Goal: Find specific page/section: Find specific page/section

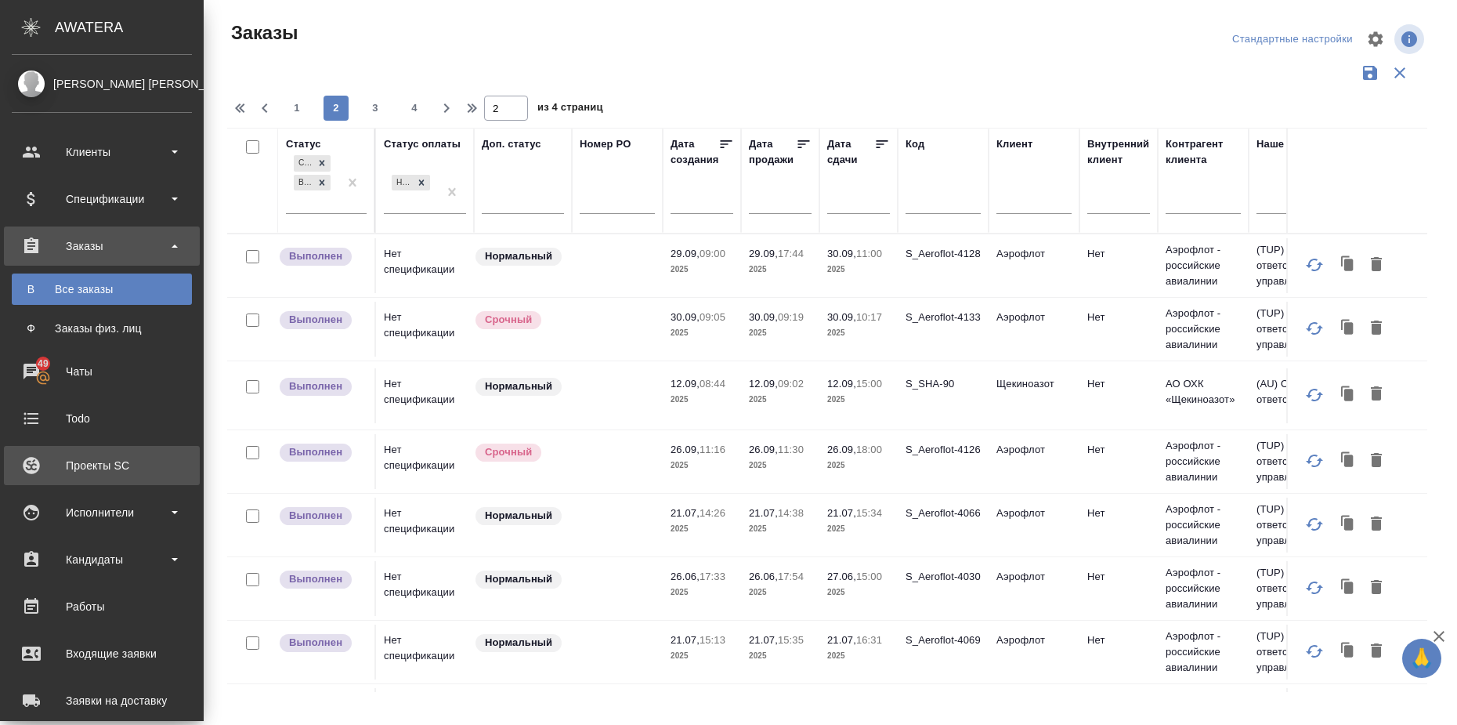
scroll to position [1240, 633]
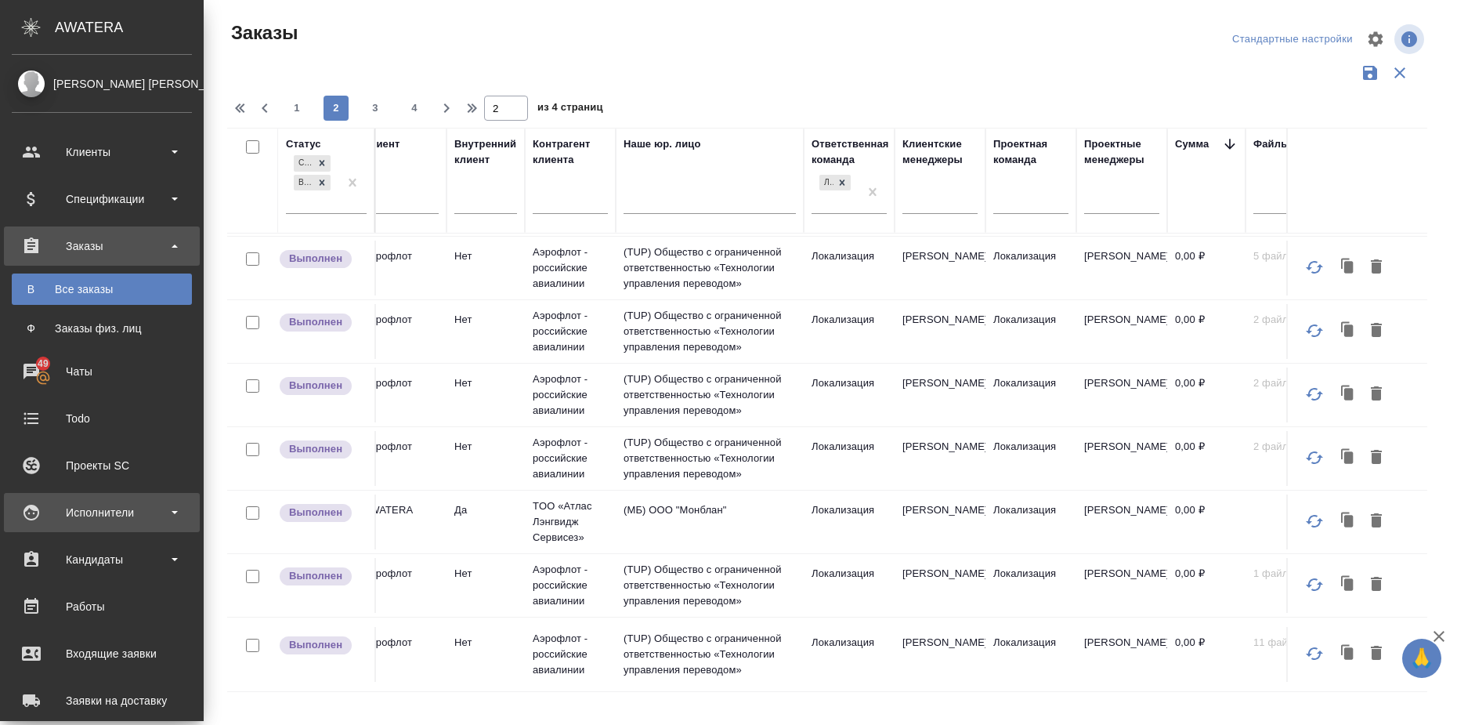
click at [173, 512] on b at bounding box center [175, 512] width 6 height 3
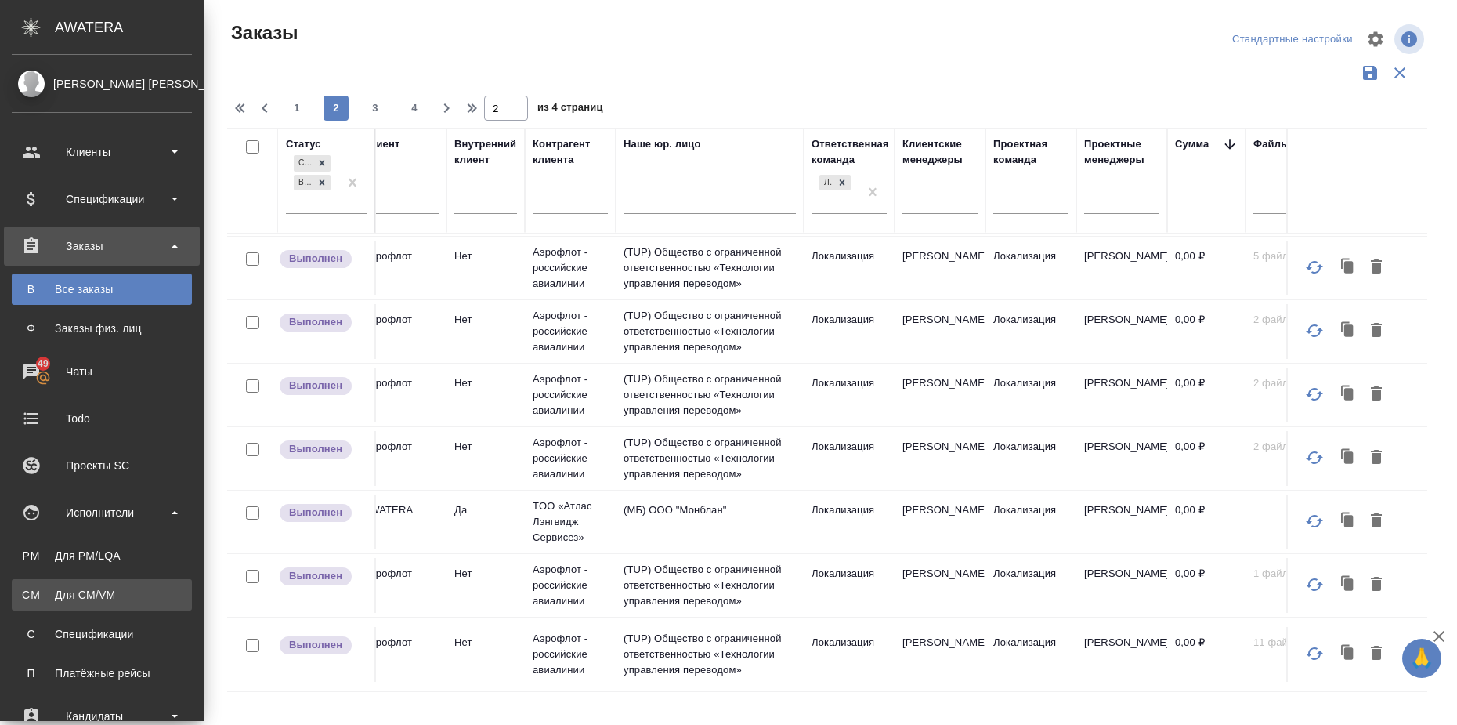
click at [124, 589] on div "Для CM/VM" at bounding box center [102, 595] width 165 height 16
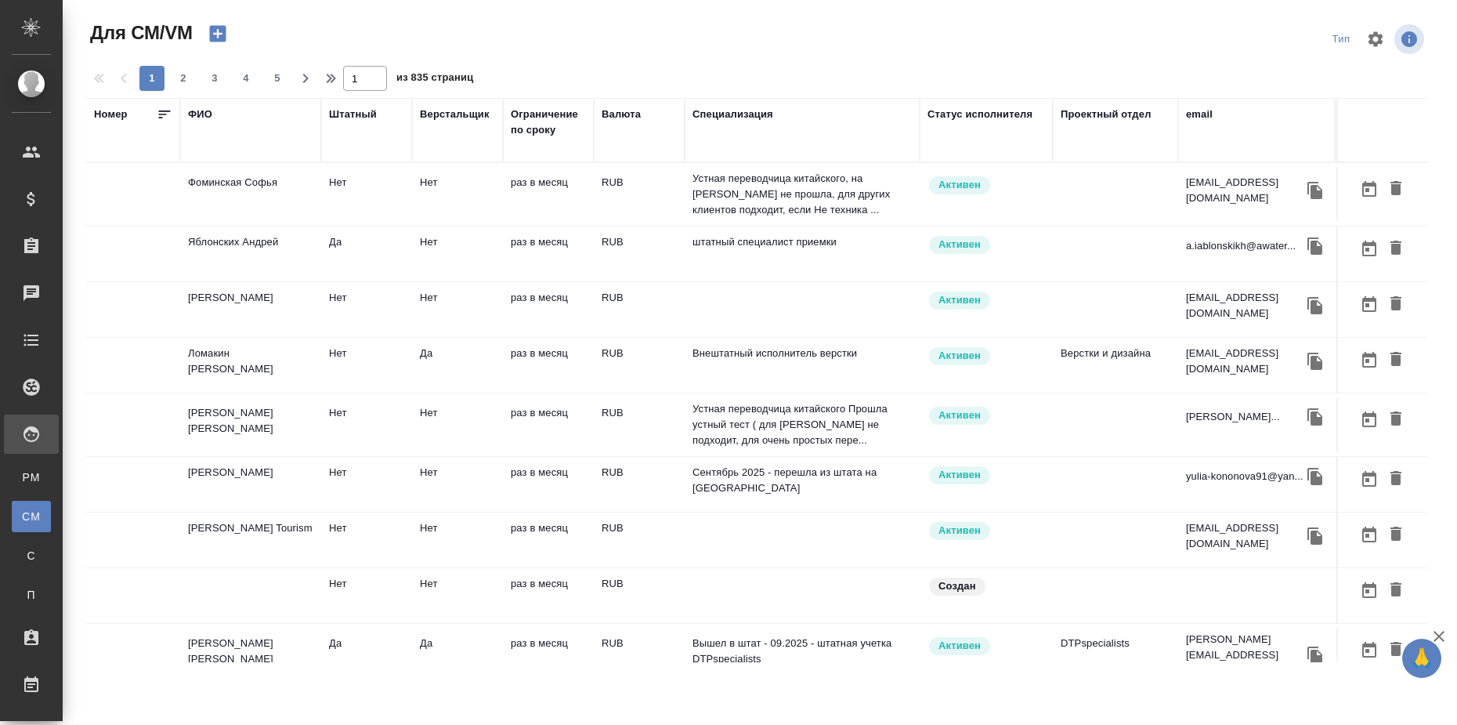
click at [354, 111] on div "Штатный" at bounding box center [353, 115] width 48 height 16
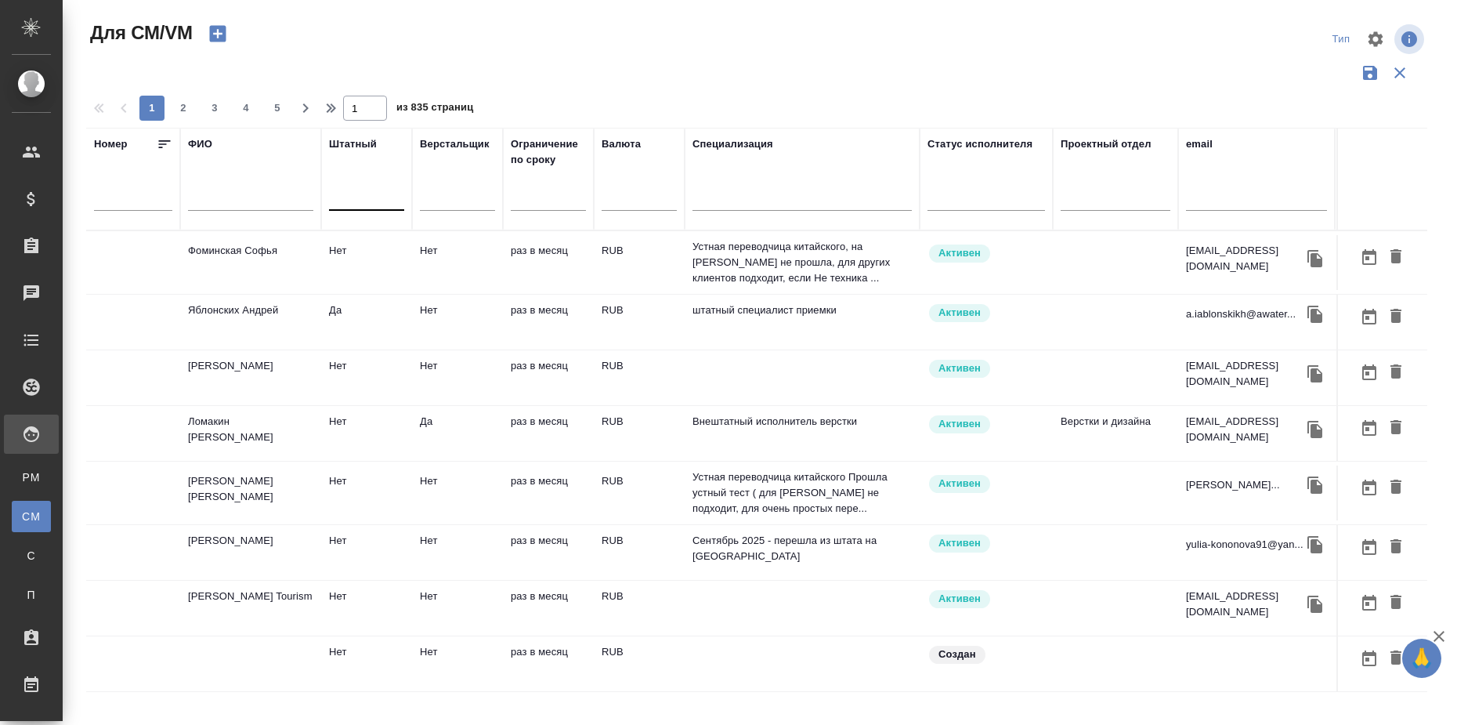
click at [349, 205] on div at bounding box center [366, 195] width 75 height 23
click at [360, 269] on div "Нет" at bounding box center [446, 273] width 235 height 28
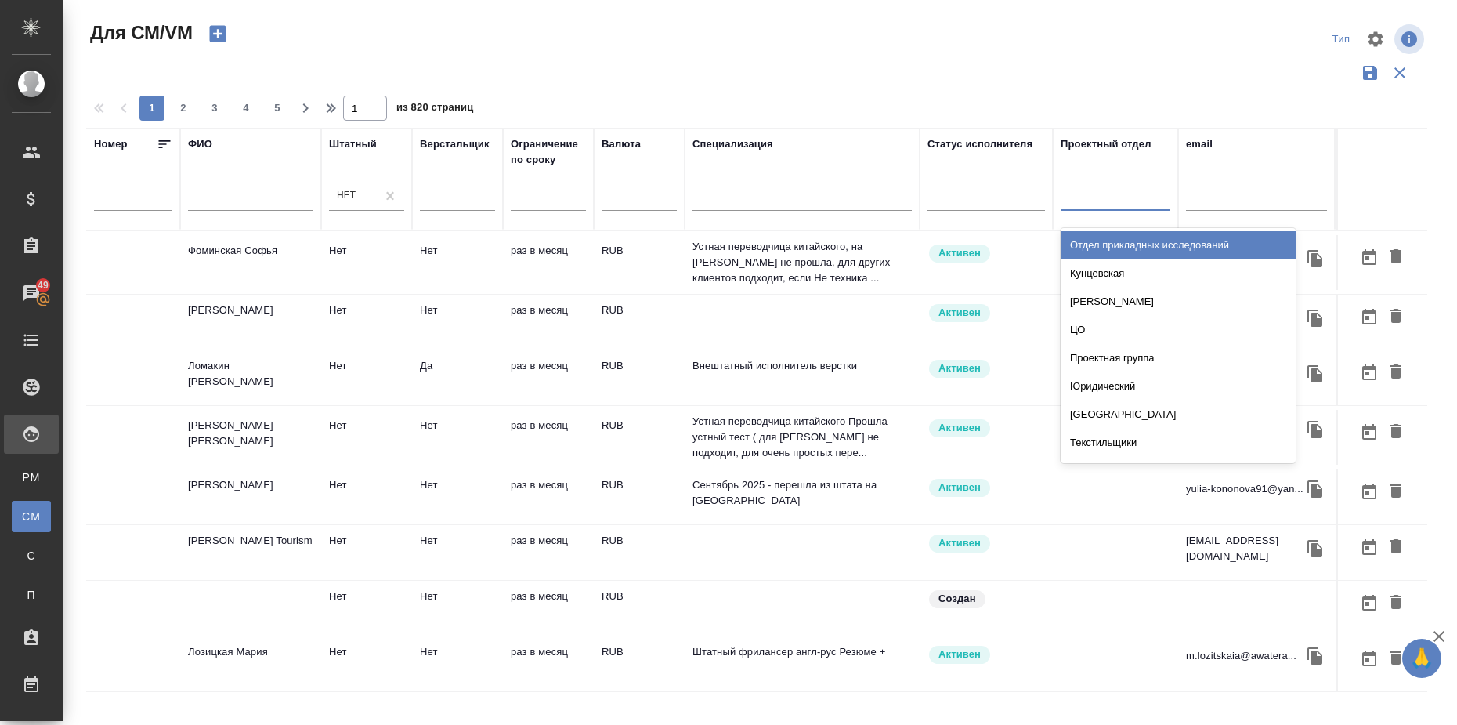
click at [1126, 188] on div at bounding box center [1116, 195] width 110 height 23
type input "тех"
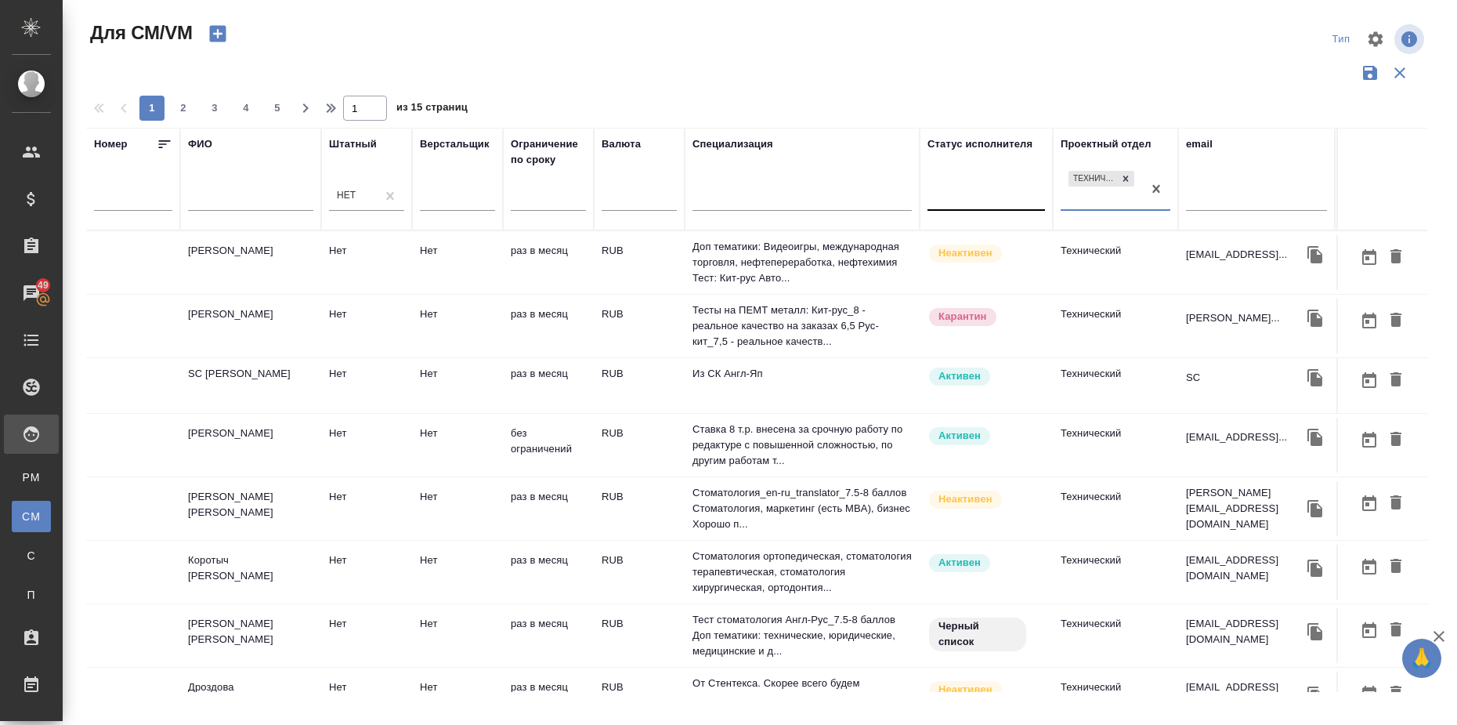
click at [998, 197] on div at bounding box center [987, 195] width 118 height 23
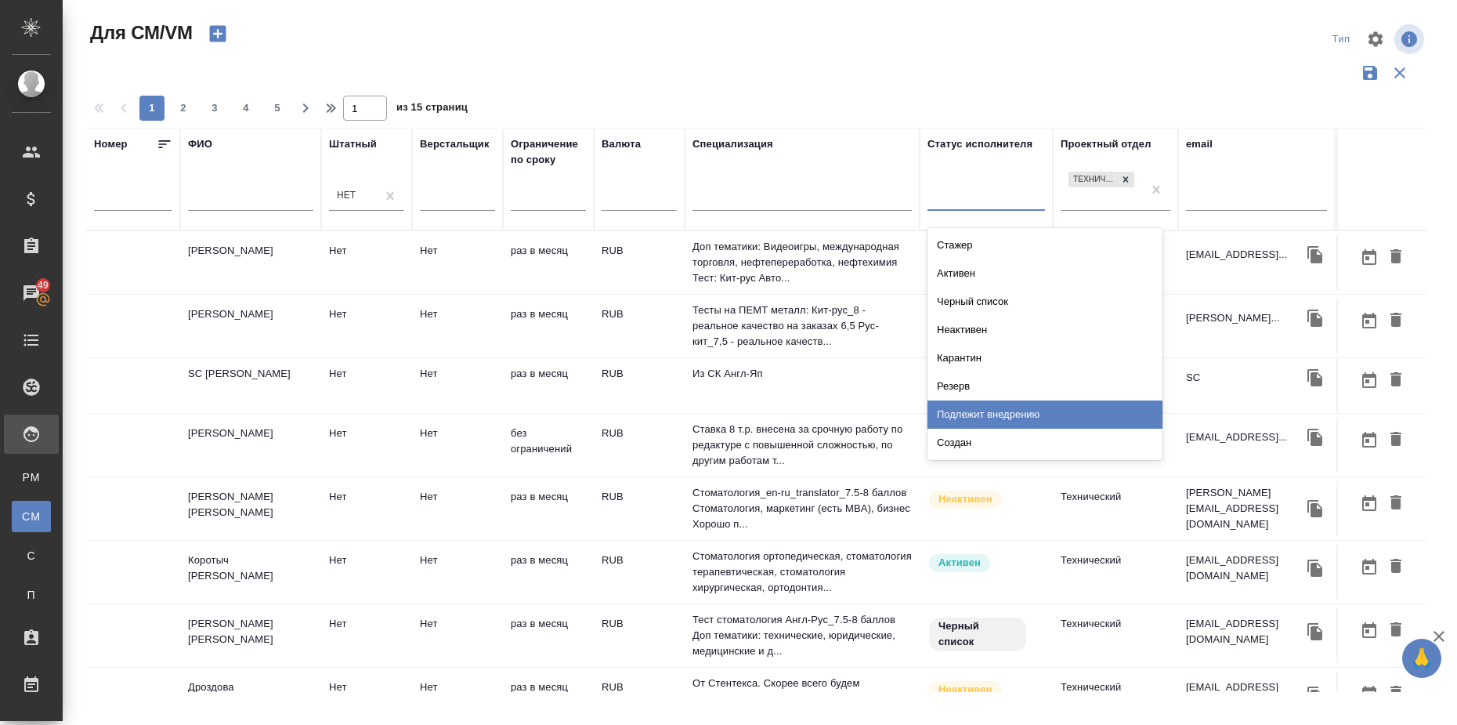
click at [995, 403] on div "Подлежит внедрению" at bounding box center [1045, 414] width 235 height 28
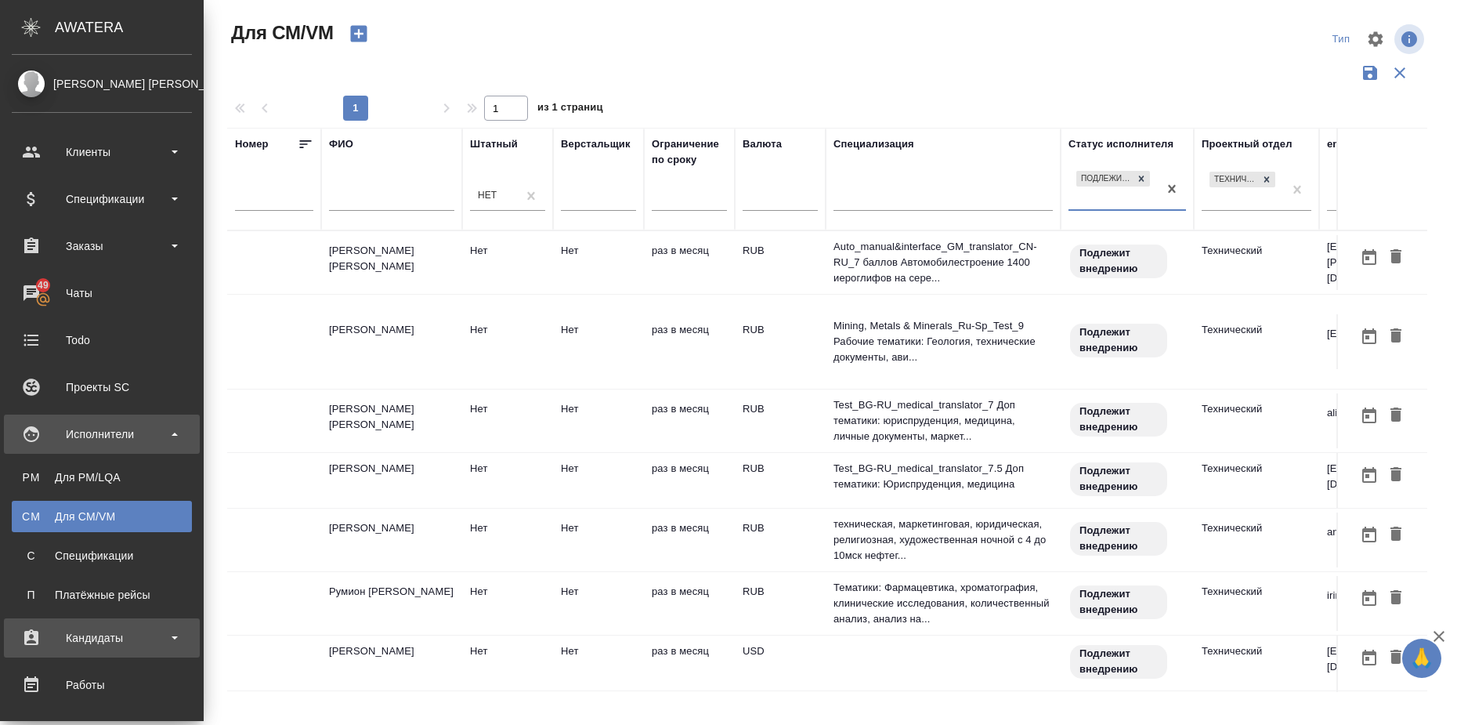
click at [171, 638] on div "Кандидаты" at bounding box center [102, 638] width 180 height 24
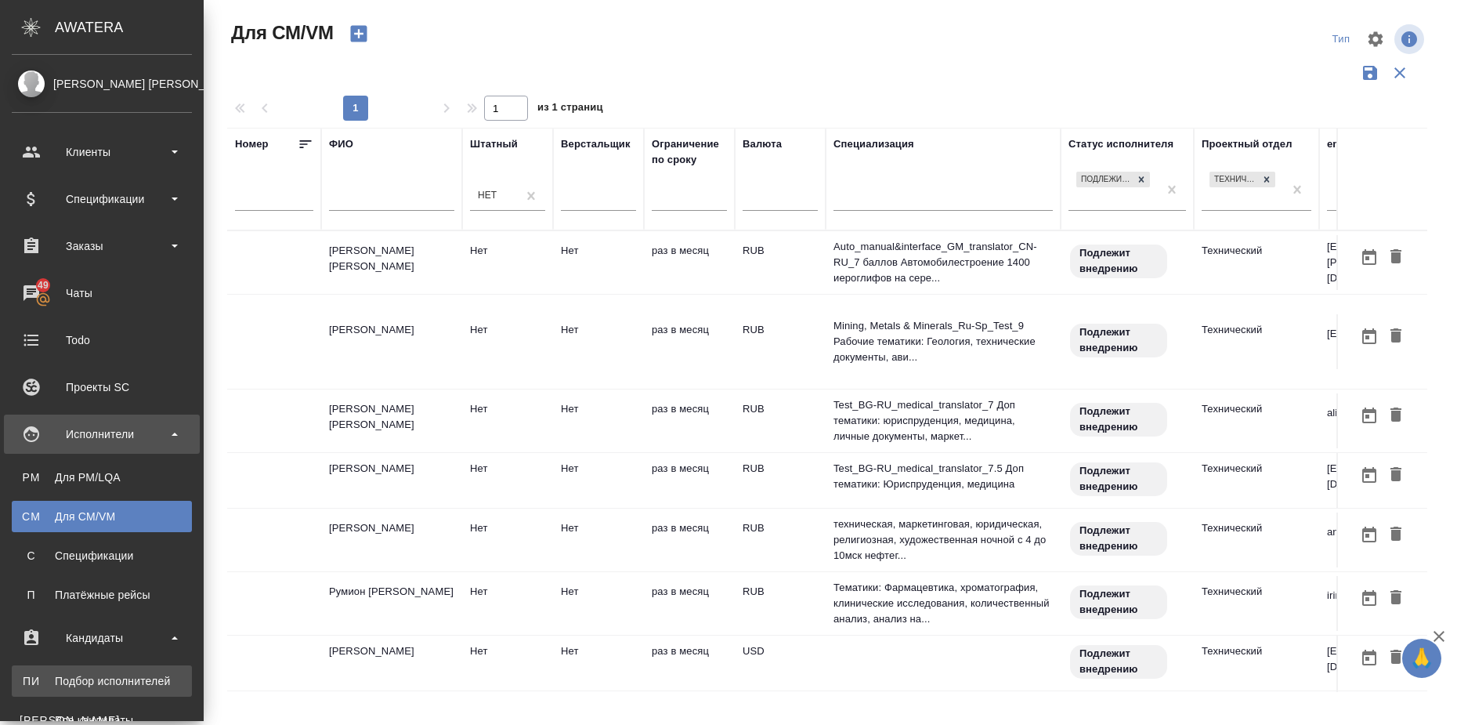
click at [150, 686] on div "Подбор исполнителей" at bounding box center [102, 681] width 165 height 16
